Goal: Participate in discussion

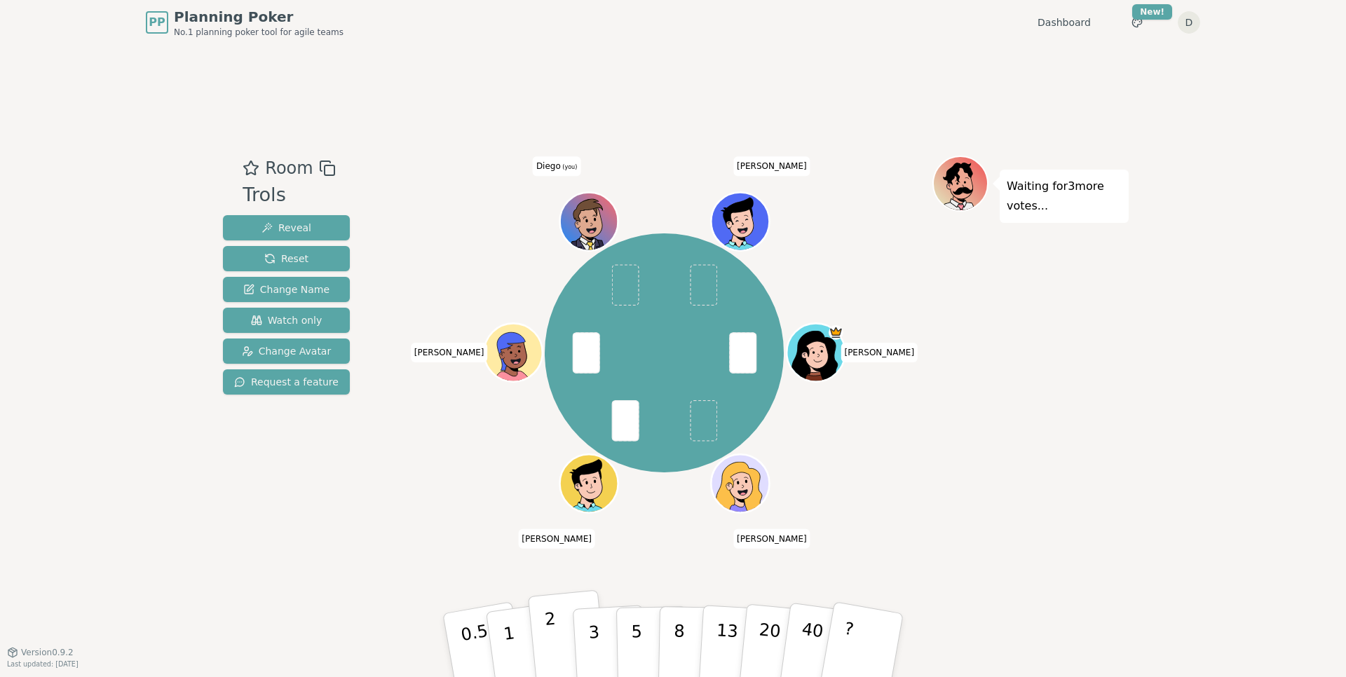
click at [545, 646] on button "2" at bounding box center [568, 645] width 80 height 111
click at [397, 526] on div "[PERSON_NAME] [PERSON_NAME] Diego (you) [PERSON_NAME]" at bounding box center [664, 349] width 536 height 386
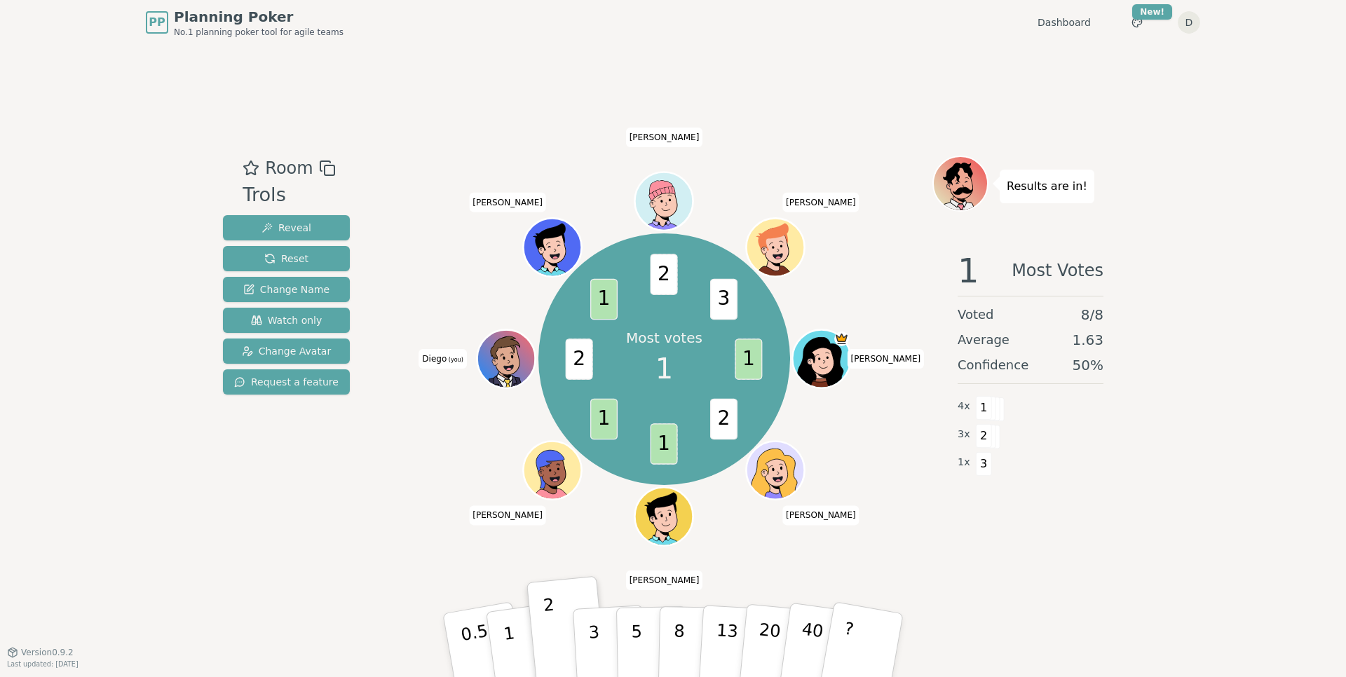
click at [568, 149] on div "Room Trols Reveal Reset Change Name Watch only Change Avatar Request a feature …" at bounding box center [672, 348] width 911 height 607
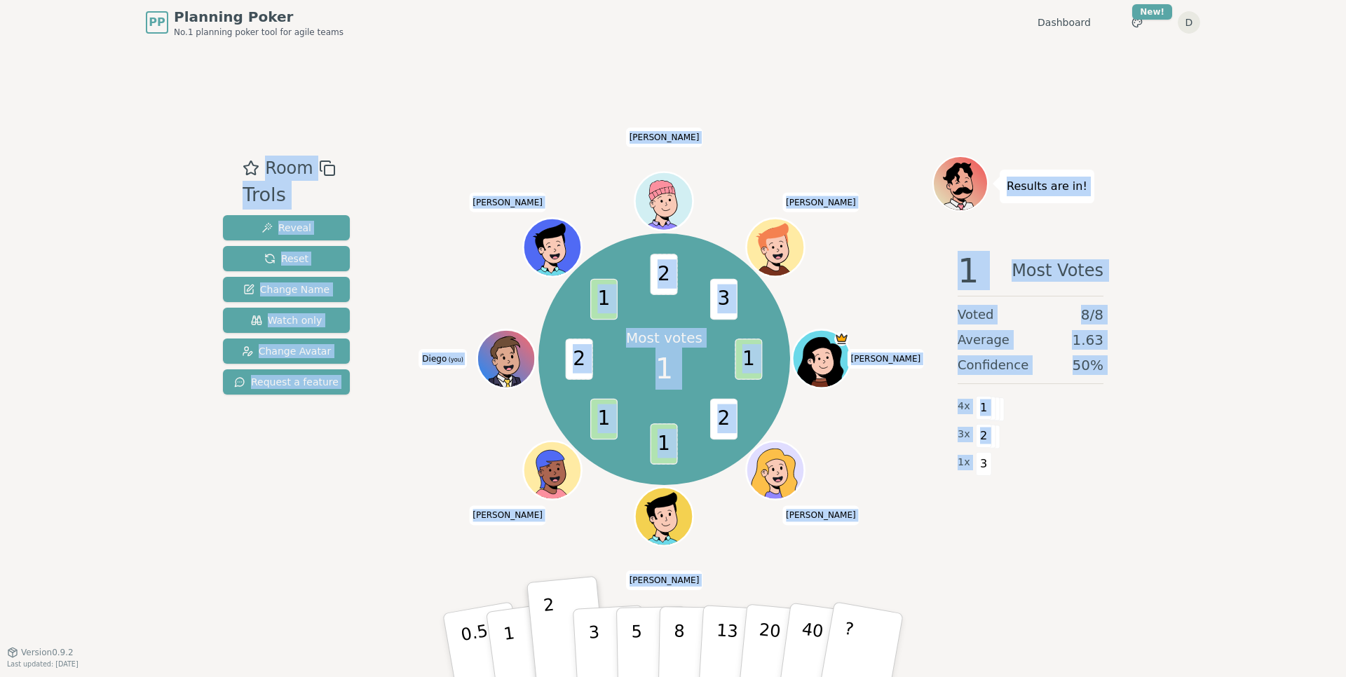
drag, startPoint x: 189, startPoint y: 121, endPoint x: 1105, endPoint y: 535, distance: 1005.2
click at [1105, 535] on div "PP Planning Poker No.1 planning poker tool for agile teams Dashboard Toggle the…" at bounding box center [673, 338] width 1346 height 677
click at [1105, 535] on div "Results are in! 1 Most Votes Voted 8 / 8 Average 1.63 Confidence 50 % 4 x 1 3 x…" at bounding box center [1030, 349] width 196 height 386
drag, startPoint x: 1118, startPoint y: 575, endPoint x: 222, endPoint y: 134, distance: 999.1
click at [222, 134] on div "PP Planning Poker No.1 planning poker tool for agile teams Dashboard Toggle the…" at bounding box center [673, 338] width 1346 height 677
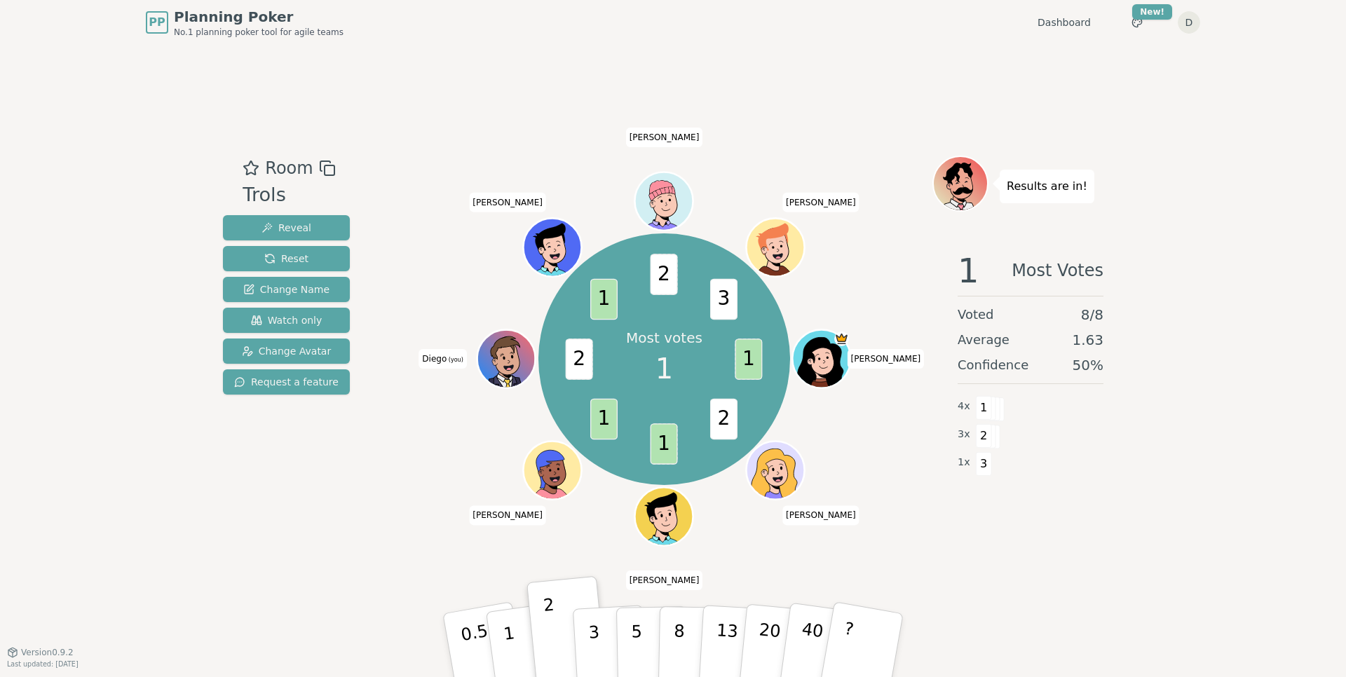
click at [222, 134] on div "Room Trols Reveal Reset Change Name Watch only Change Avatar Request a feature …" at bounding box center [672, 348] width 911 height 607
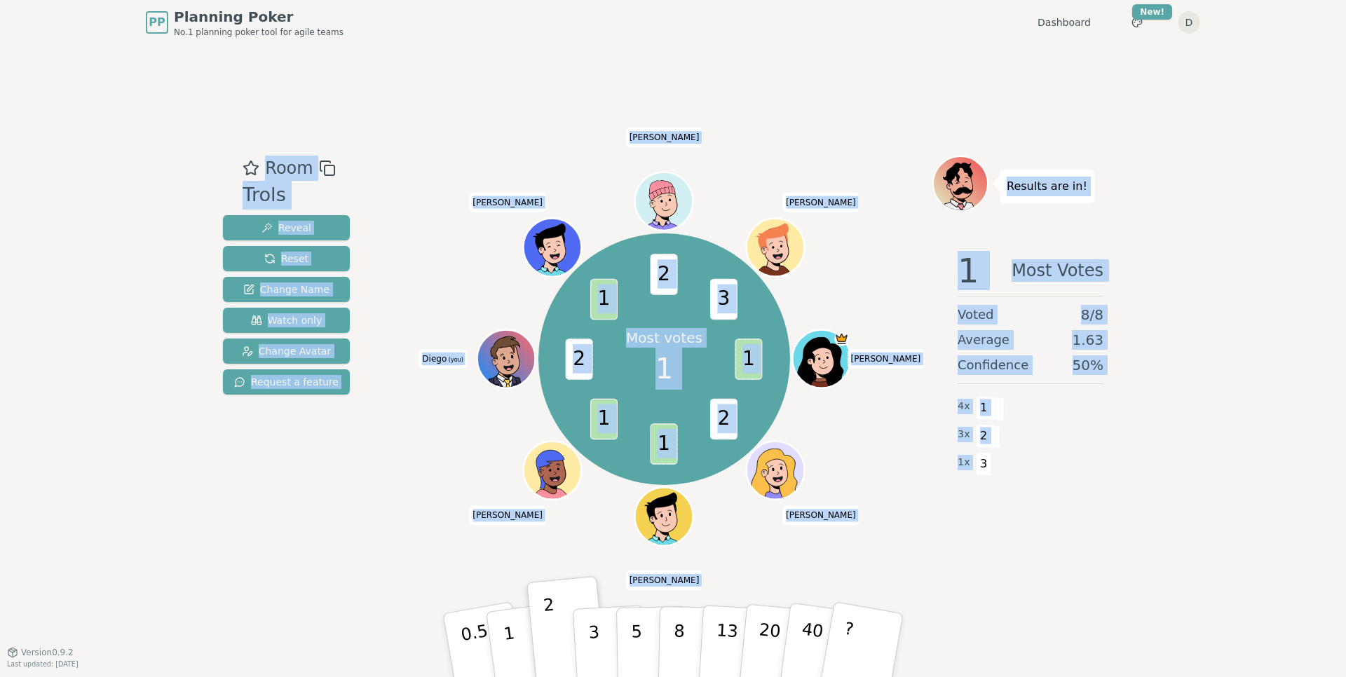
drag, startPoint x: 168, startPoint y: 105, endPoint x: 1059, endPoint y: 556, distance: 998.5
click at [1059, 556] on div "PP Planning Poker No.1 planning poker tool for agile teams Dashboard Toggle the…" at bounding box center [673, 338] width 1346 height 677
click at [1059, 556] on div "Room Trols Reveal Reset Change Name Watch only Change Avatar Request a feature …" at bounding box center [672, 348] width 911 height 607
